Goal: Check status

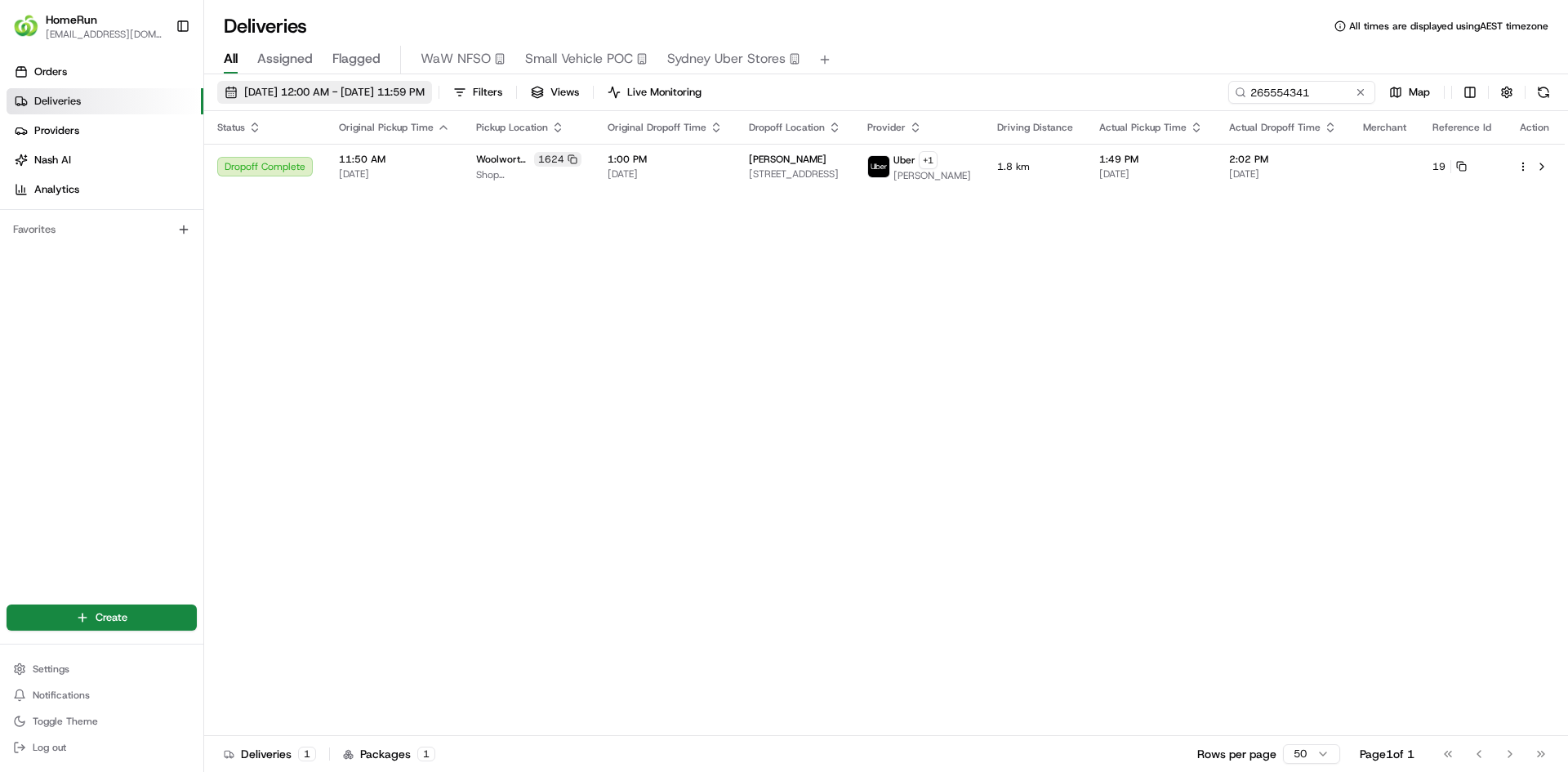
click at [350, 93] on span "[DATE] 12:00 AM - [DATE] 11:59 PM" at bounding box center [335, 93] width 181 height 15
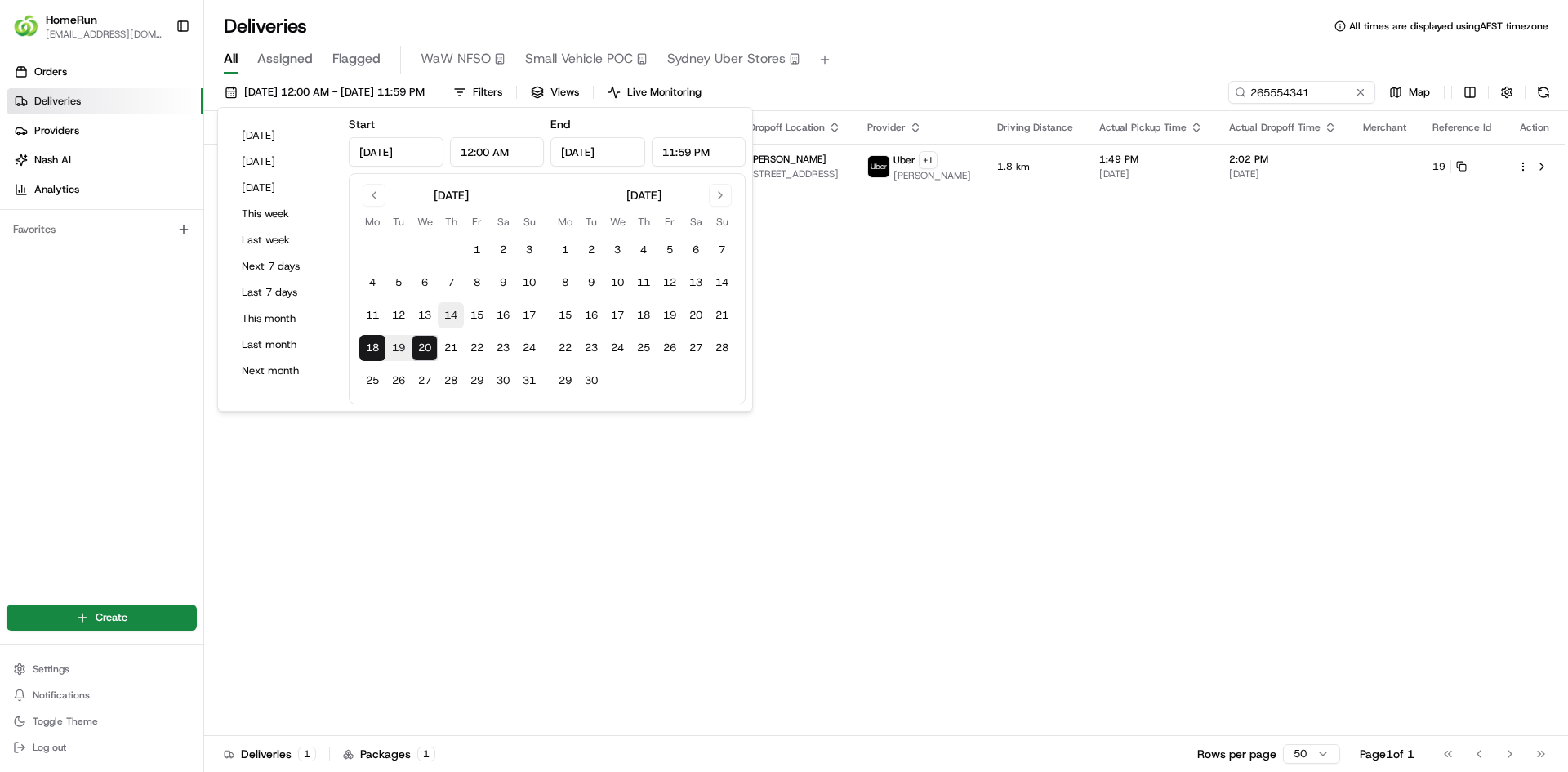
click at [449, 313] on button "14" at bounding box center [450, 315] width 26 height 26
type input "[DATE]"
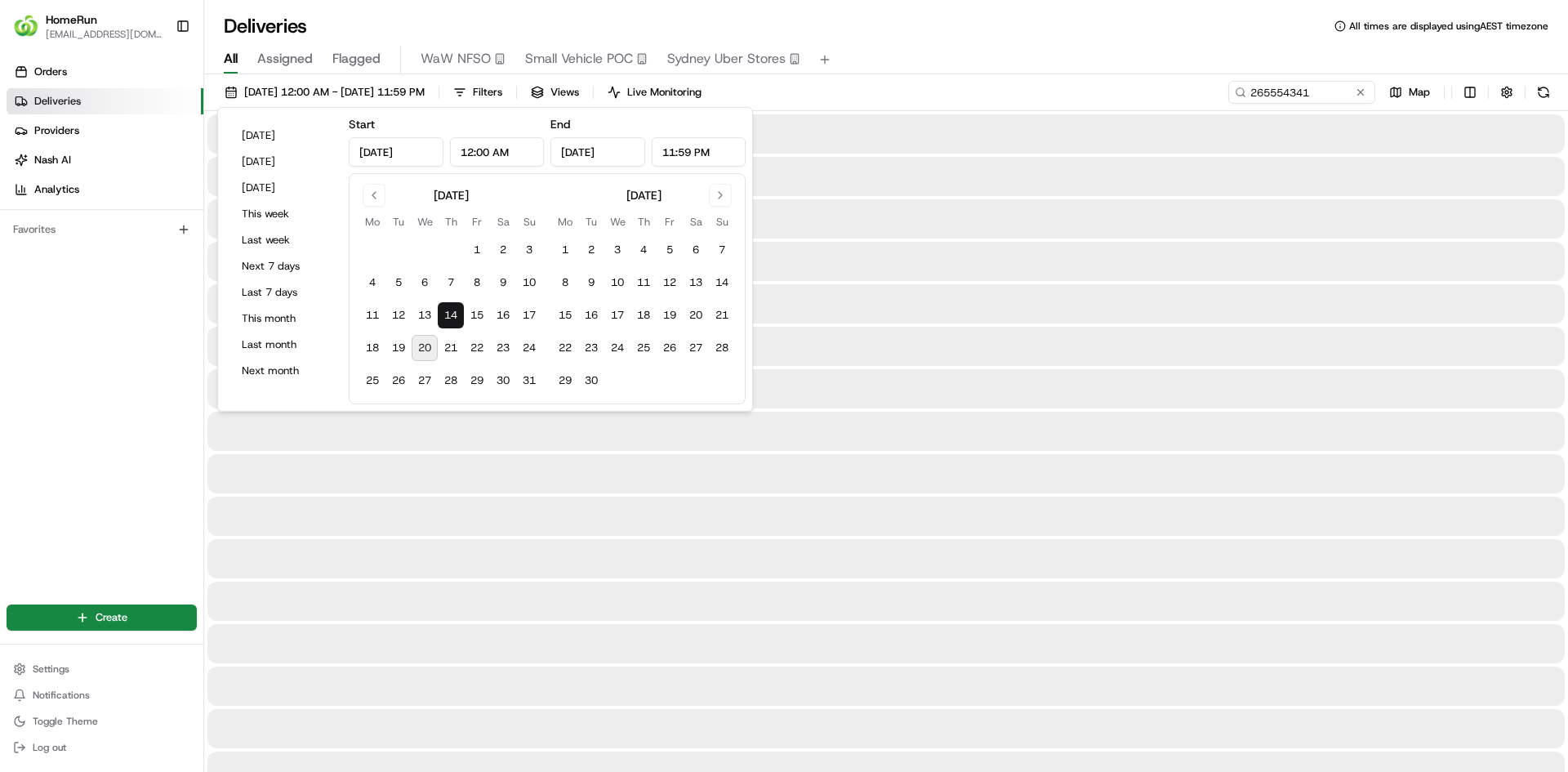
click at [428, 346] on button "20" at bounding box center [425, 348] width 26 height 26
type input "[DATE]"
click at [1289, 93] on input "265554341" at bounding box center [1277, 93] width 196 height 23
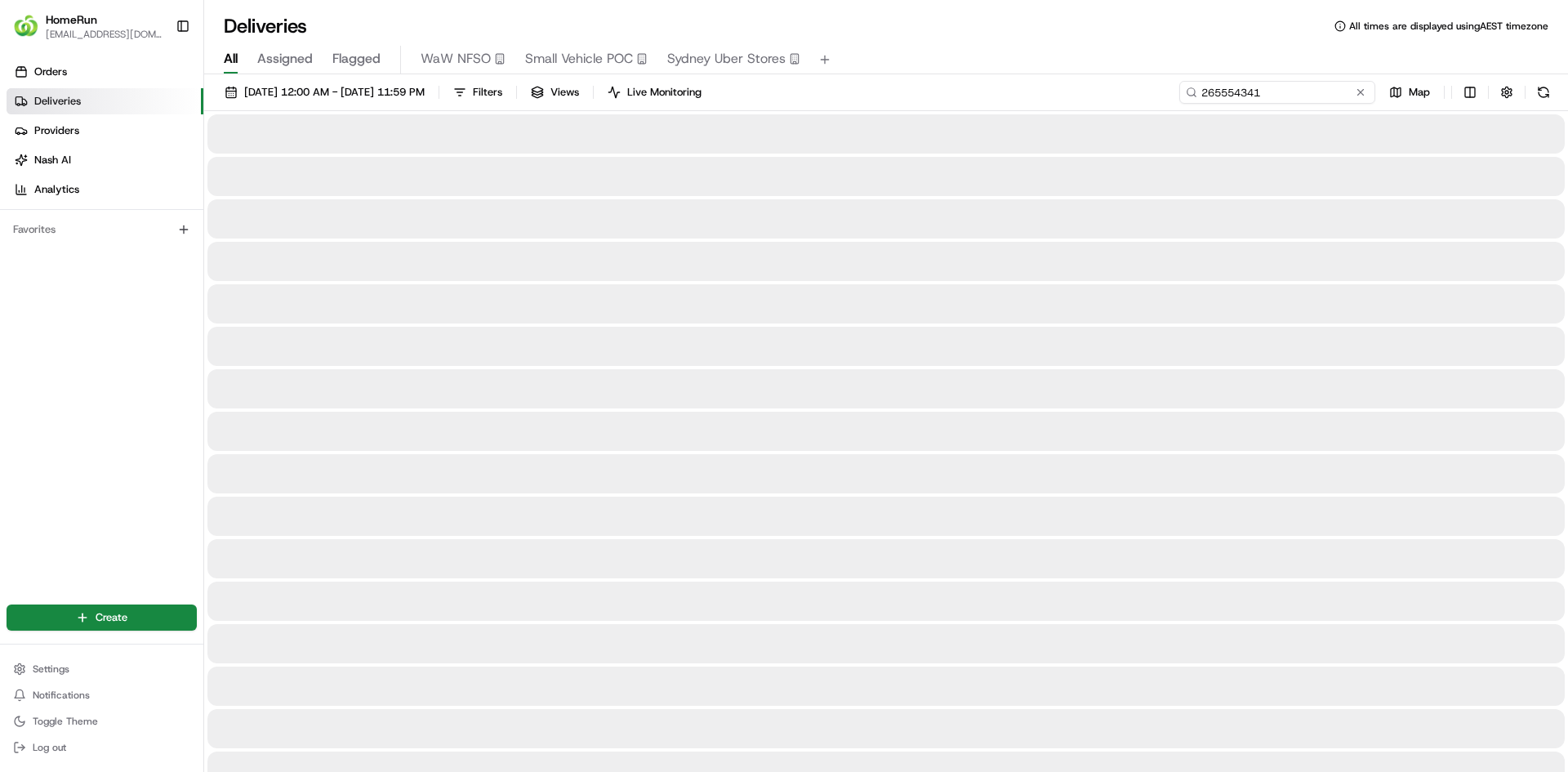
click at [1289, 93] on input "265554341" at bounding box center [1277, 93] width 196 height 23
paste input "4124738"
type input "264124738"
click at [1539, 96] on button at bounding box center [1543, 93] width 23 height 23
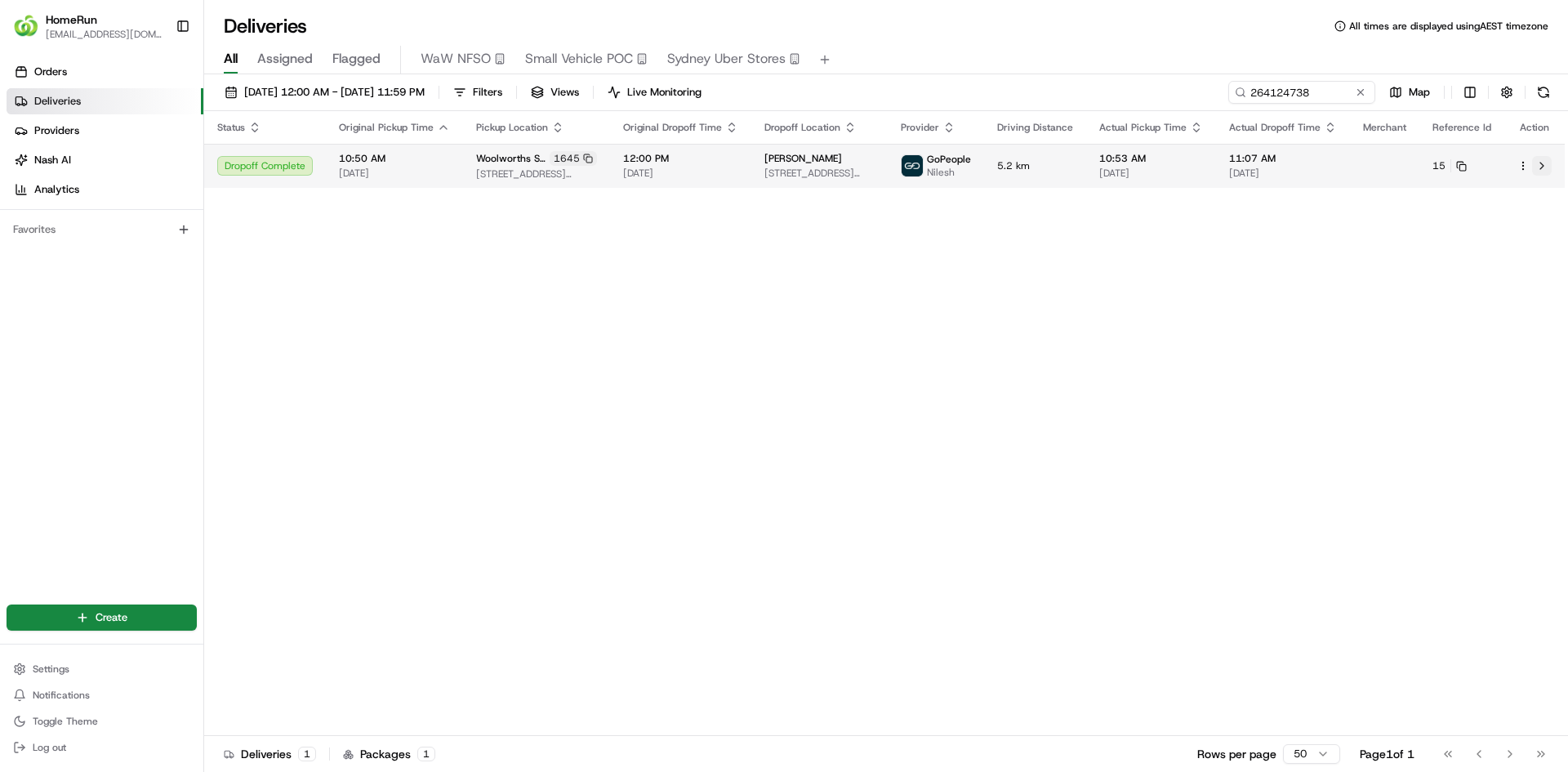
click at [1543, 170] on button at bounding box center [1542, 166] width 20 height 20
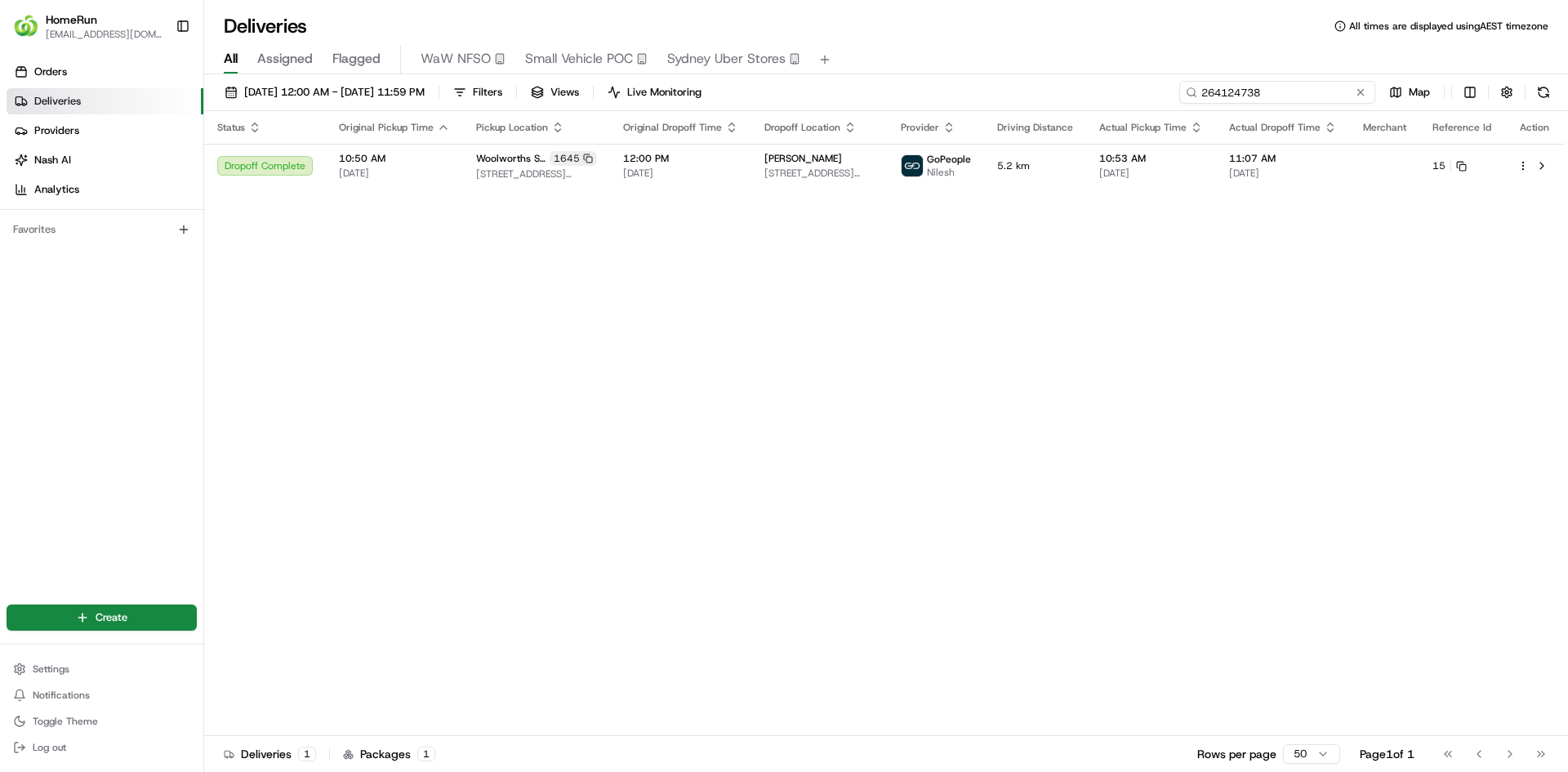
click at [1272, 96] on input "264124738" at bounding box center [1277, 93] width 196 height 23
click at [1549, 91] on button at bounding box center [1543, 93] width 23 height 23
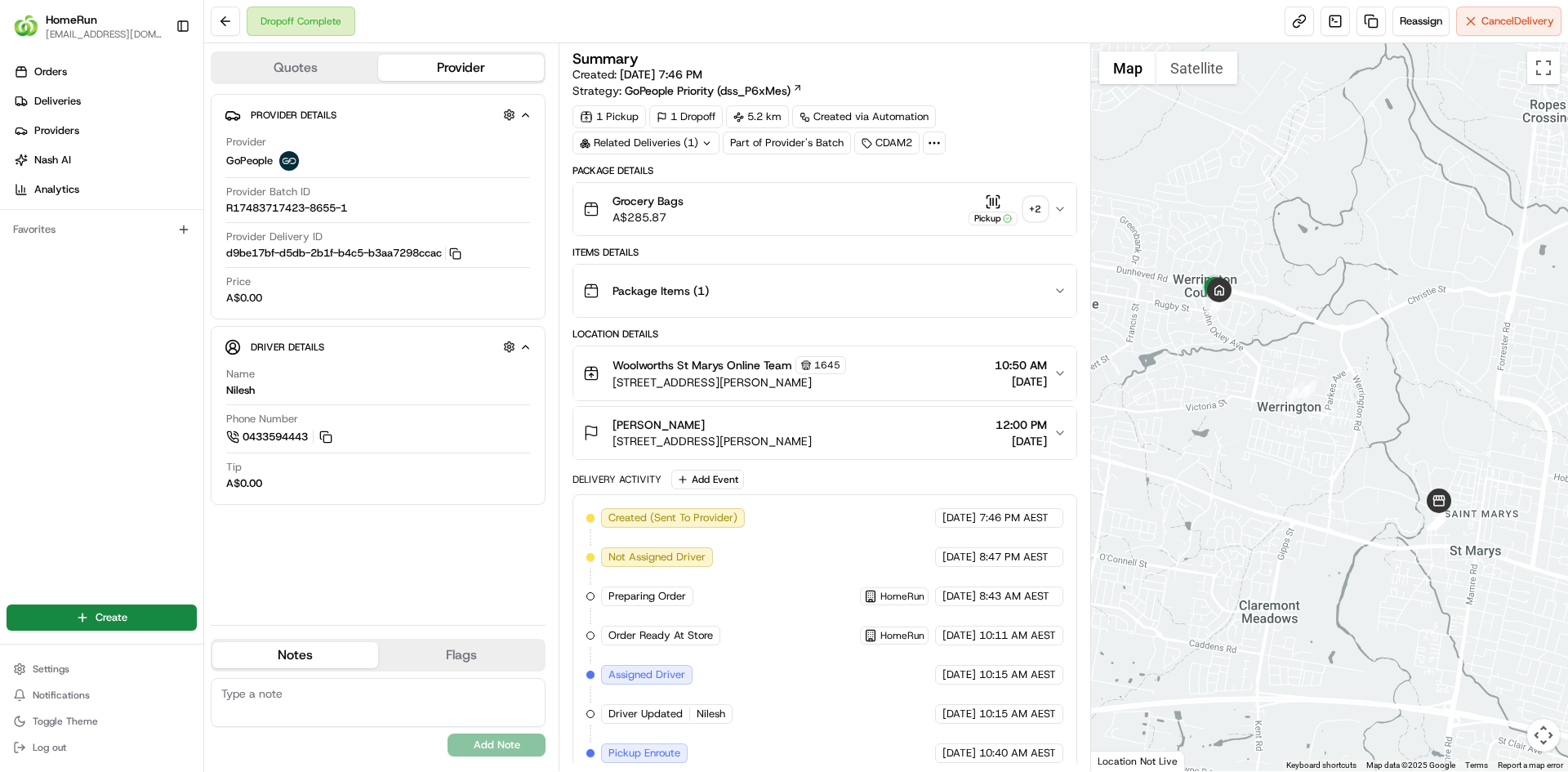
click at [1035, 204] on div "+ 2" at bounding box center [1035, 209] width 23 height 23
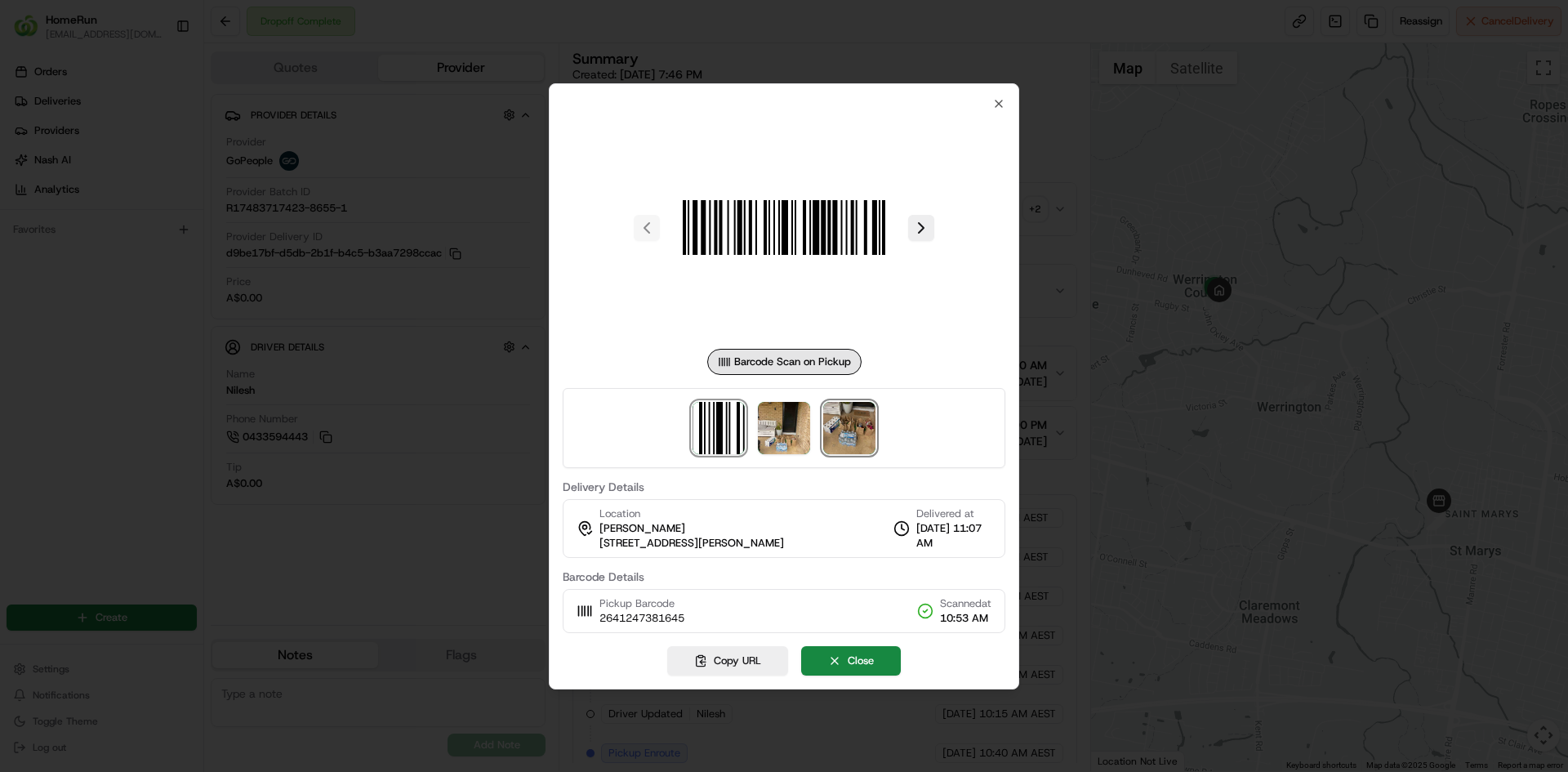
click at [862, 432] on img at bounding box center [849, 428] width 53 height 53
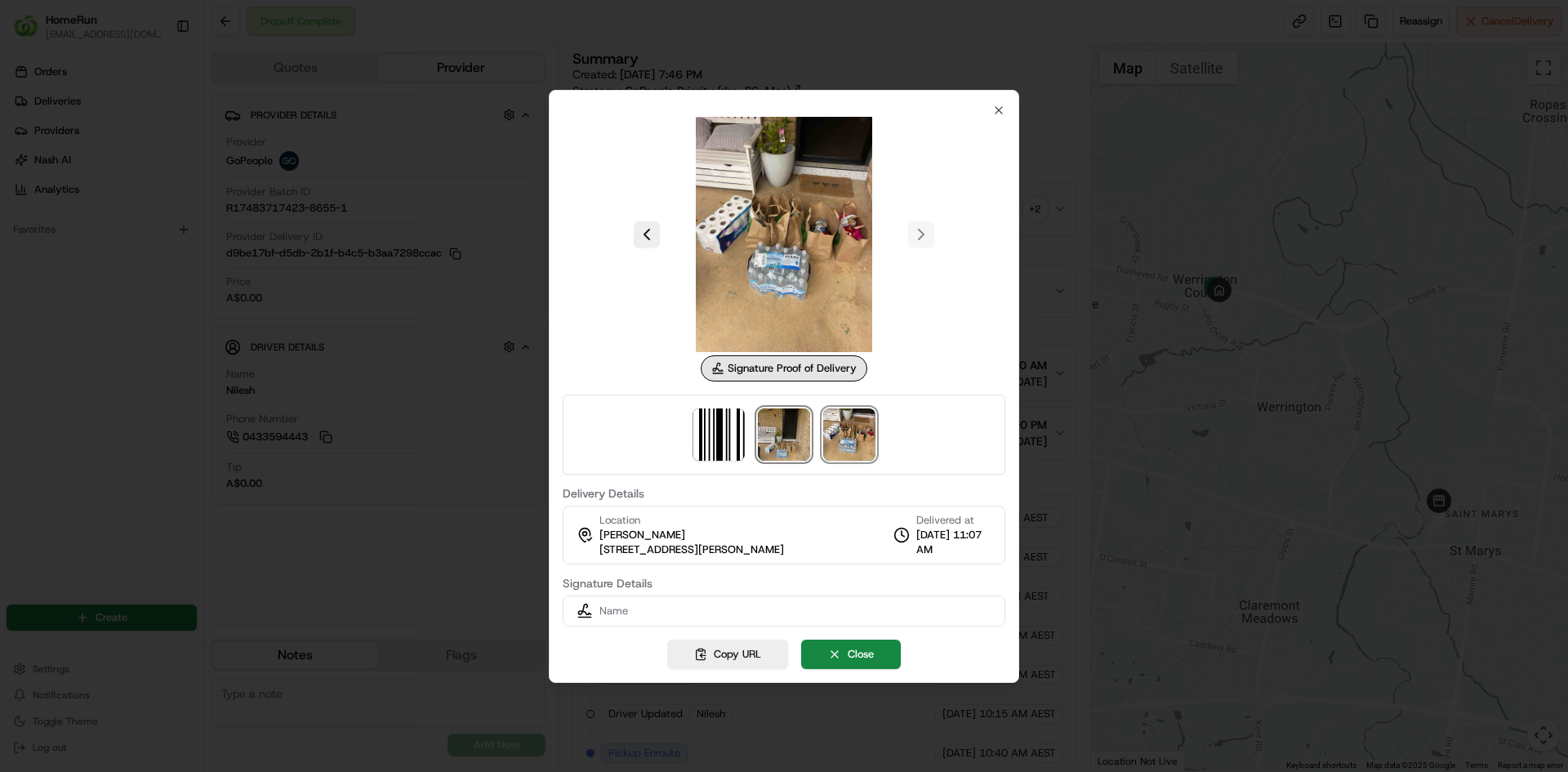
click at [795, 435] on img at bounding box center [784, 435] width 53 height 53
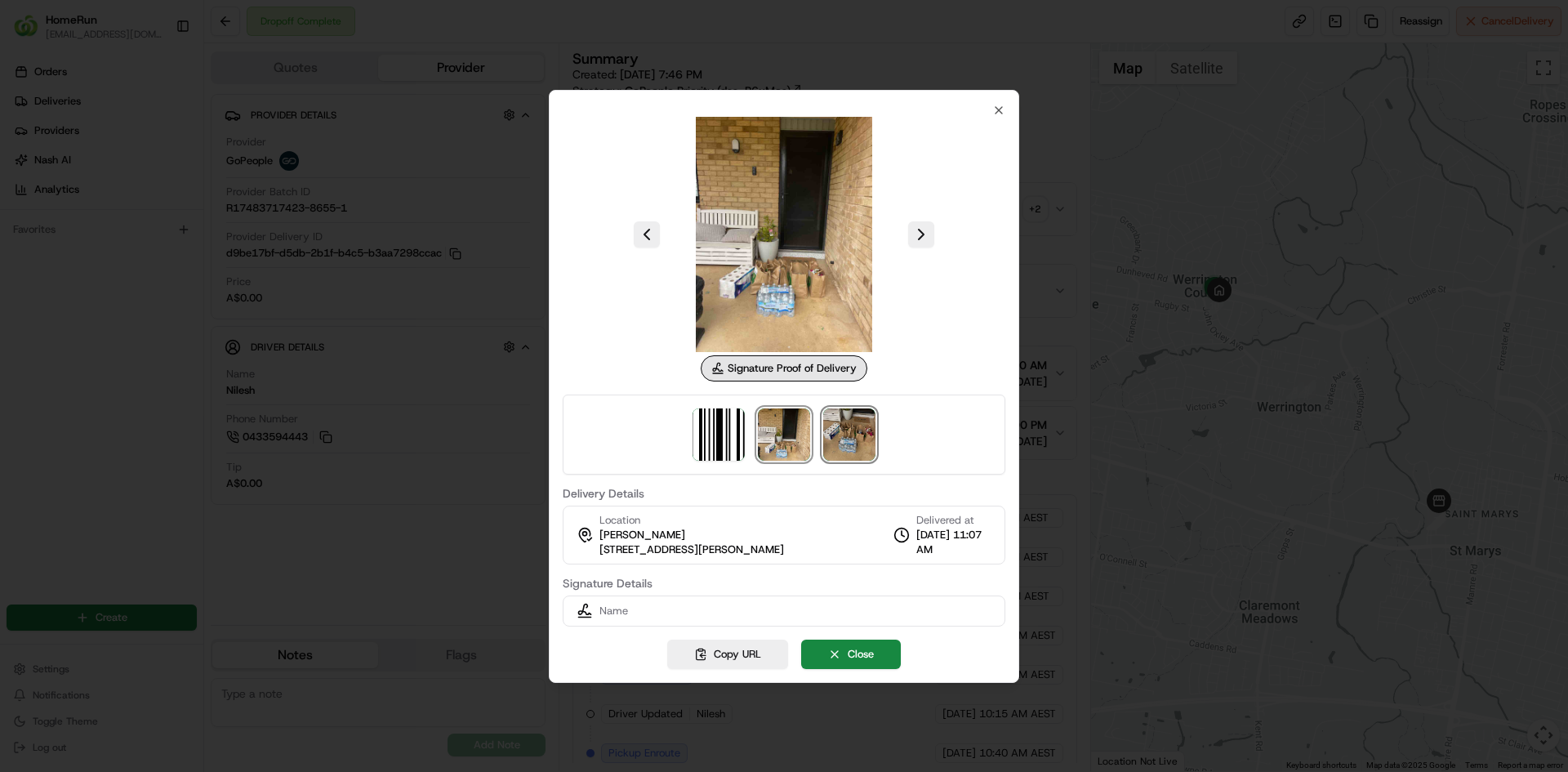
click at [857, 446] on img at bounding box center [849, 435] width 53 height 53
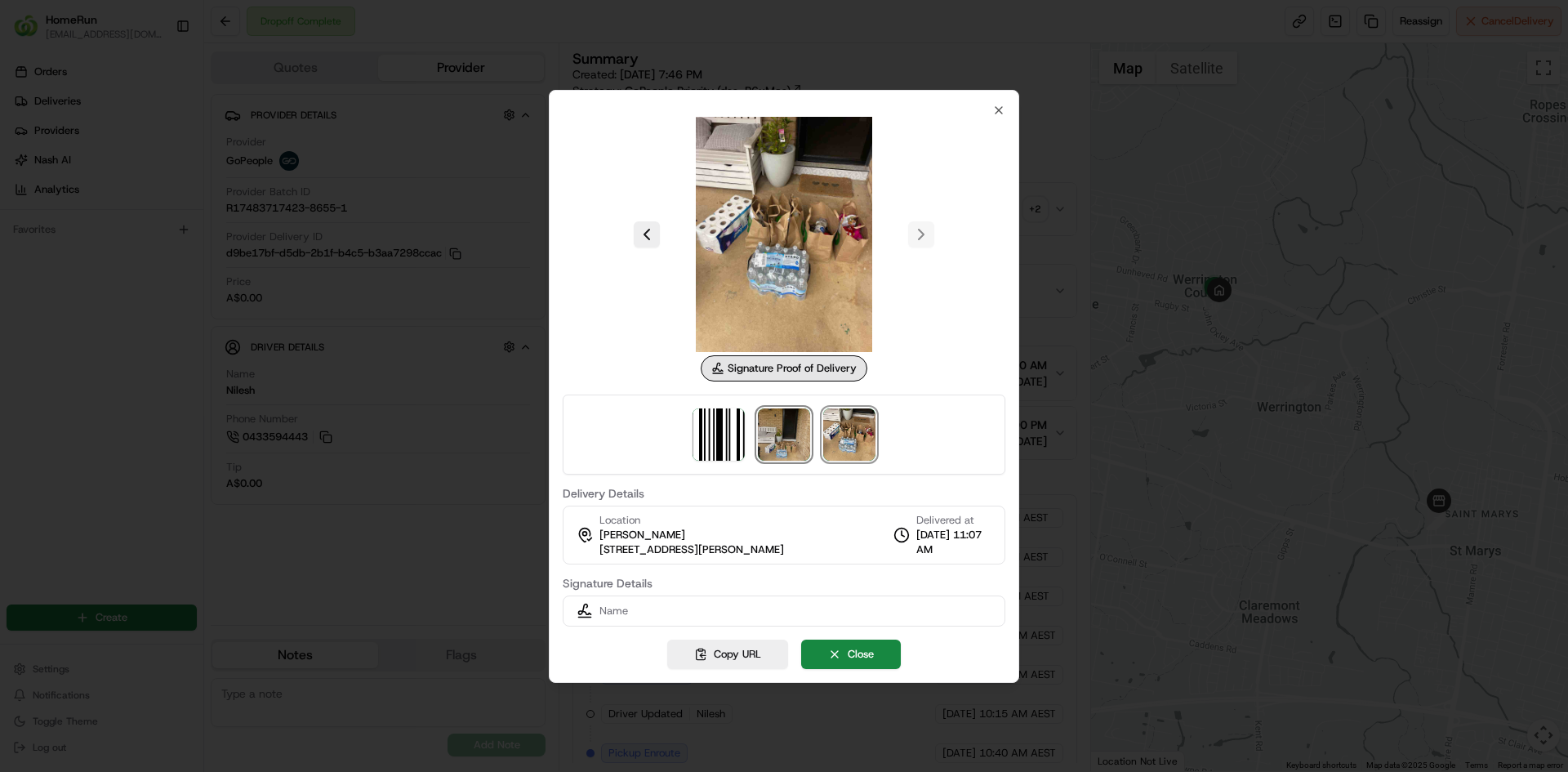
click at [793, 450] on img at bounding box center [784, 435] width 53 height 53
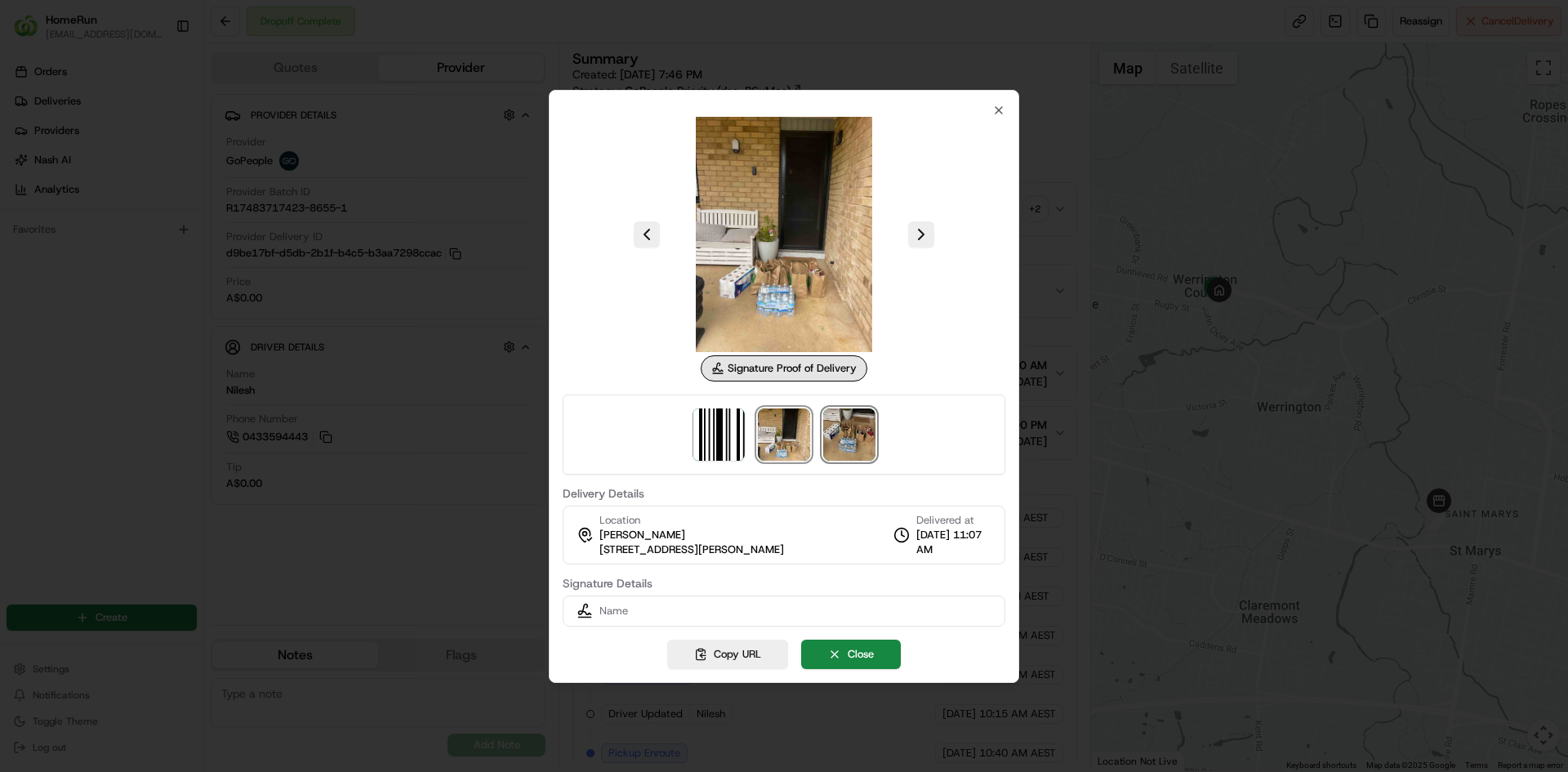
click at [863, 445] on img at bounding box center [849, 435] width 53 height 53
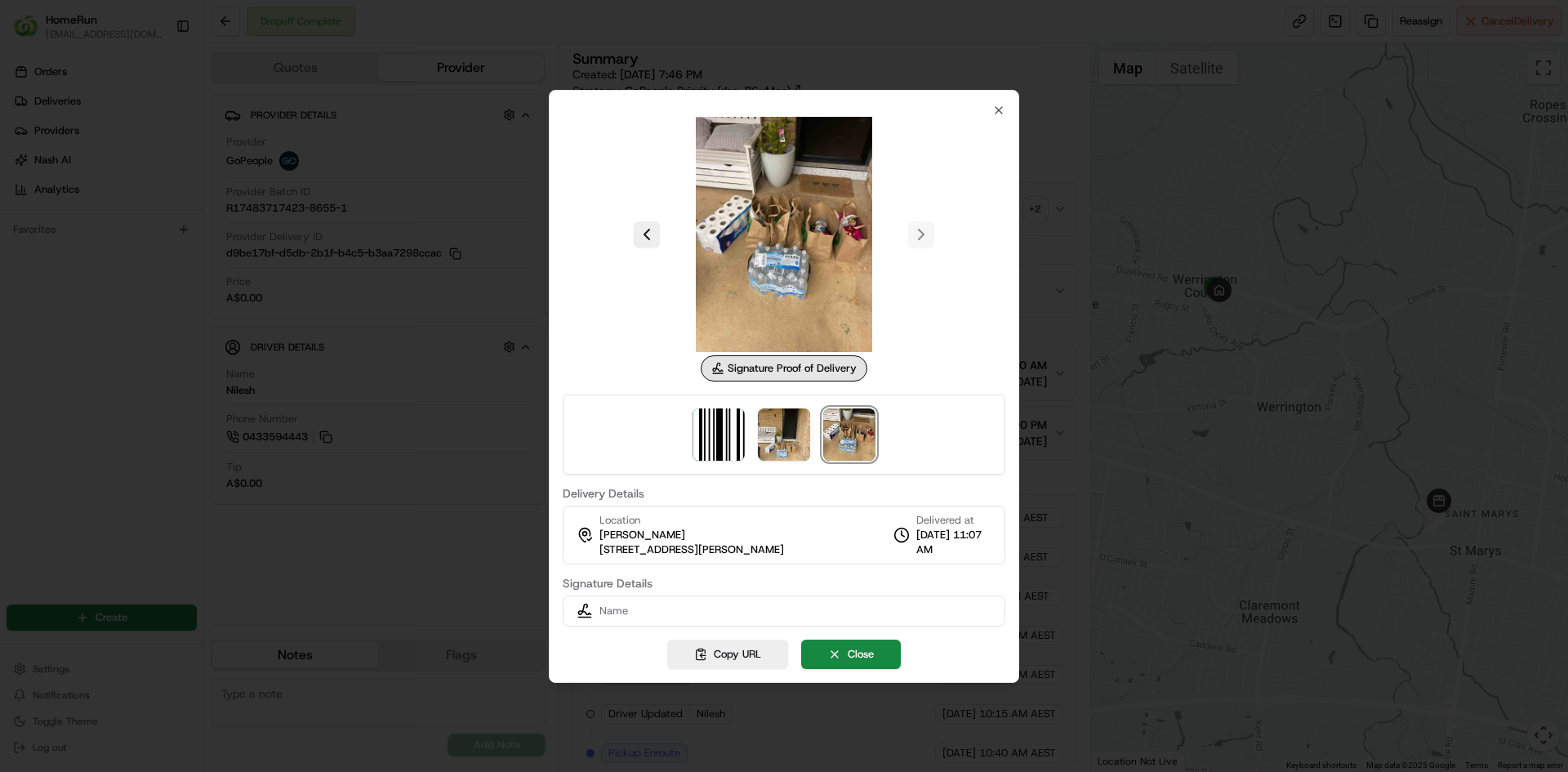
click at [919, 238] on div at bounding box center [784, 234] width 442 height 235
click at [919, 232] on div at bounding box center [784, 234] width 442 height 235
click at [828, 651] on button "Close" at bounding box center [850, 654] width 99 height 30
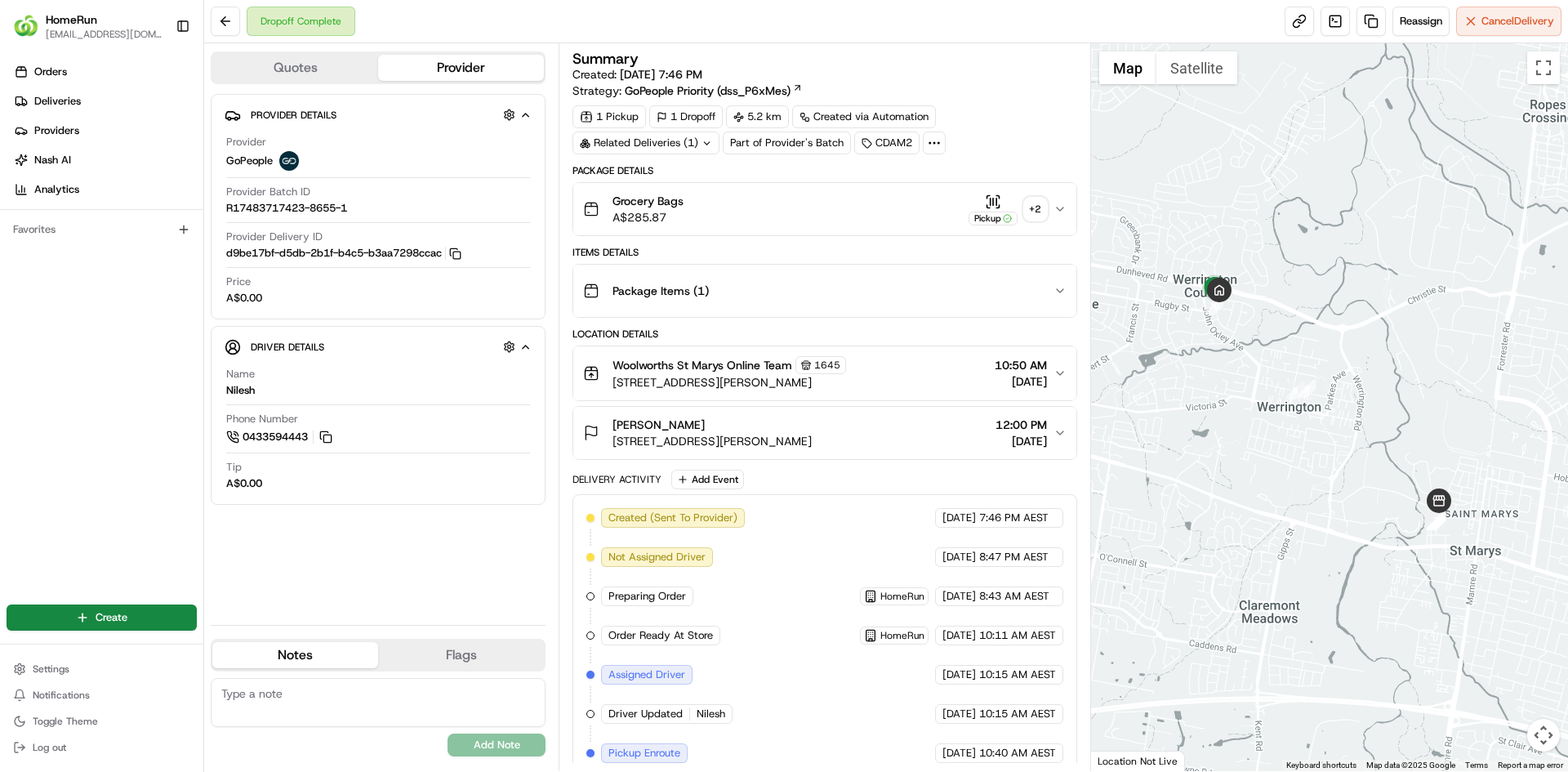
click at [1042, 207] on div "+ 2" at bounding box center [1035, 209] width 23 height 23
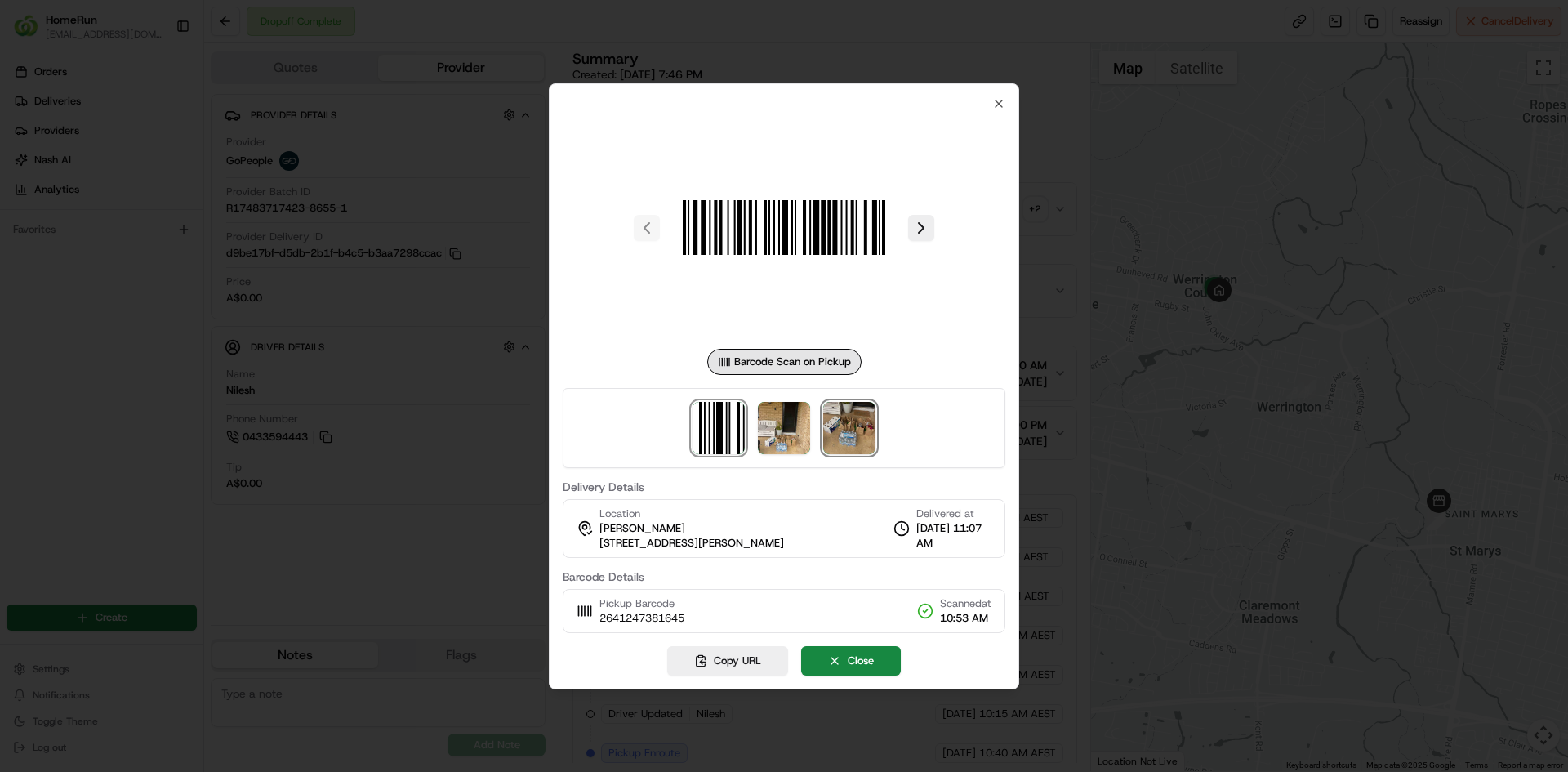
click at [863, 435] on img at bounding box center [849, 428] width 53 height 53
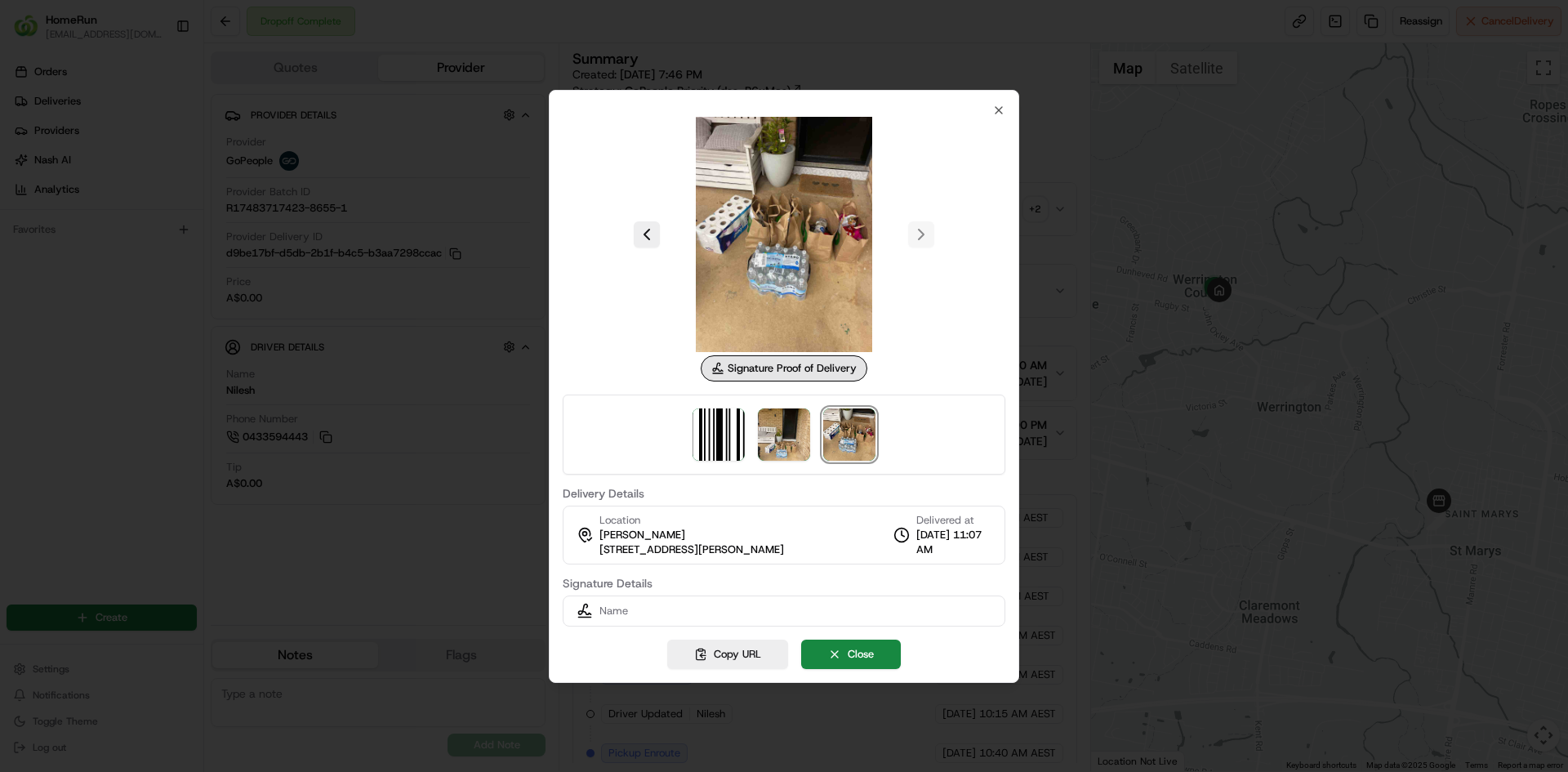
click at [143, 103] on div at bounding box center [784, 386] width 1568 height 772
